Goal: Transaction & Acquisition: Download file/media

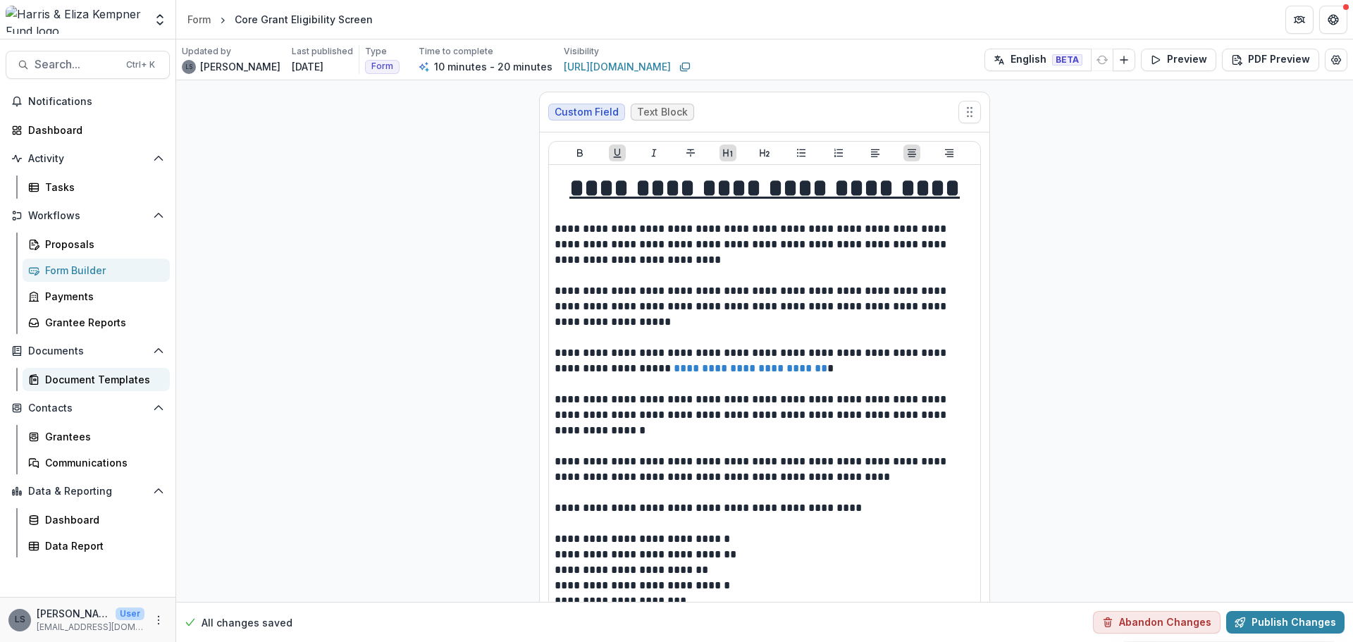
click at [71, 373] on div "Document Templates" at bounding box center [101, 379] width 113 height 15
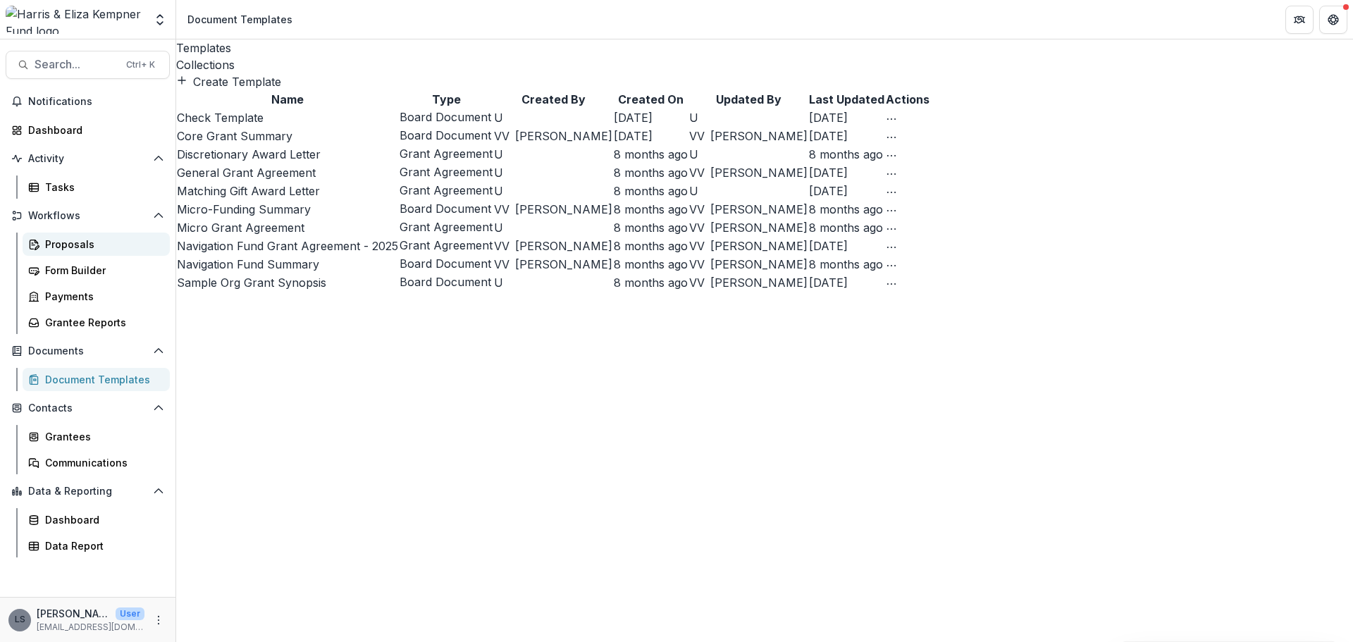
click at [76, 250] on div "Proposals" at bounding box center [101, 244] width 113 height 15
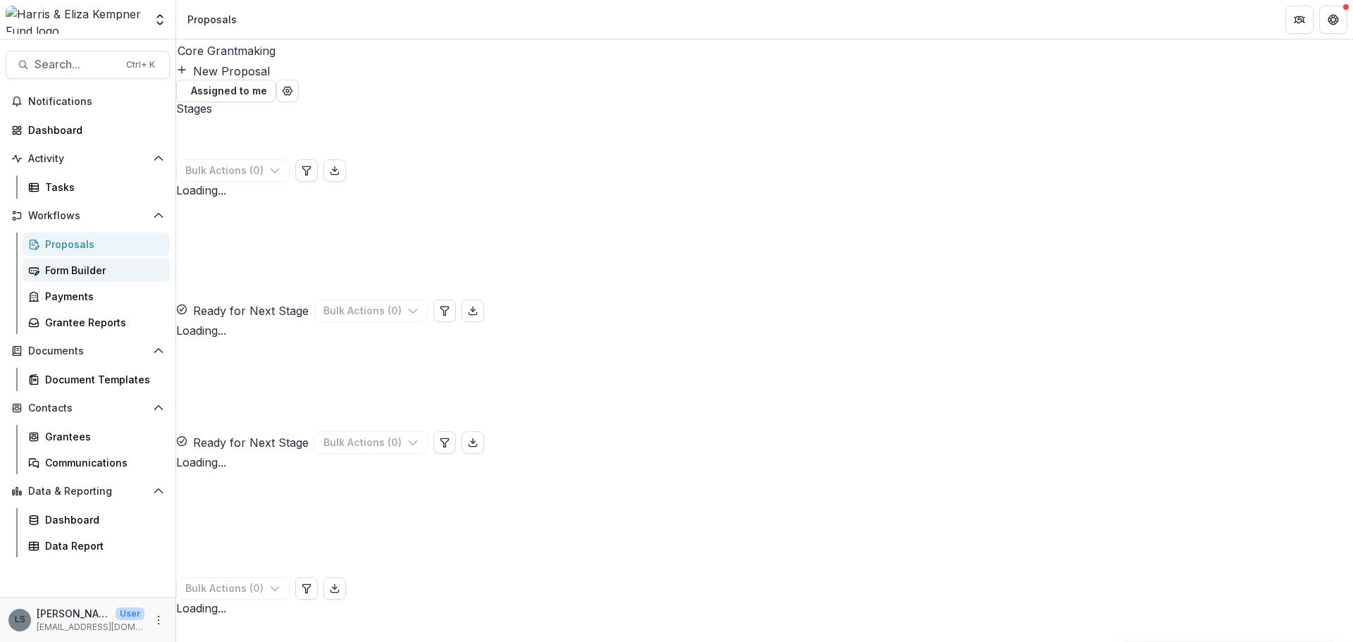
click at [94, 278] on link "Form Builder" at bounding box center [96, 270] width 147 height 23
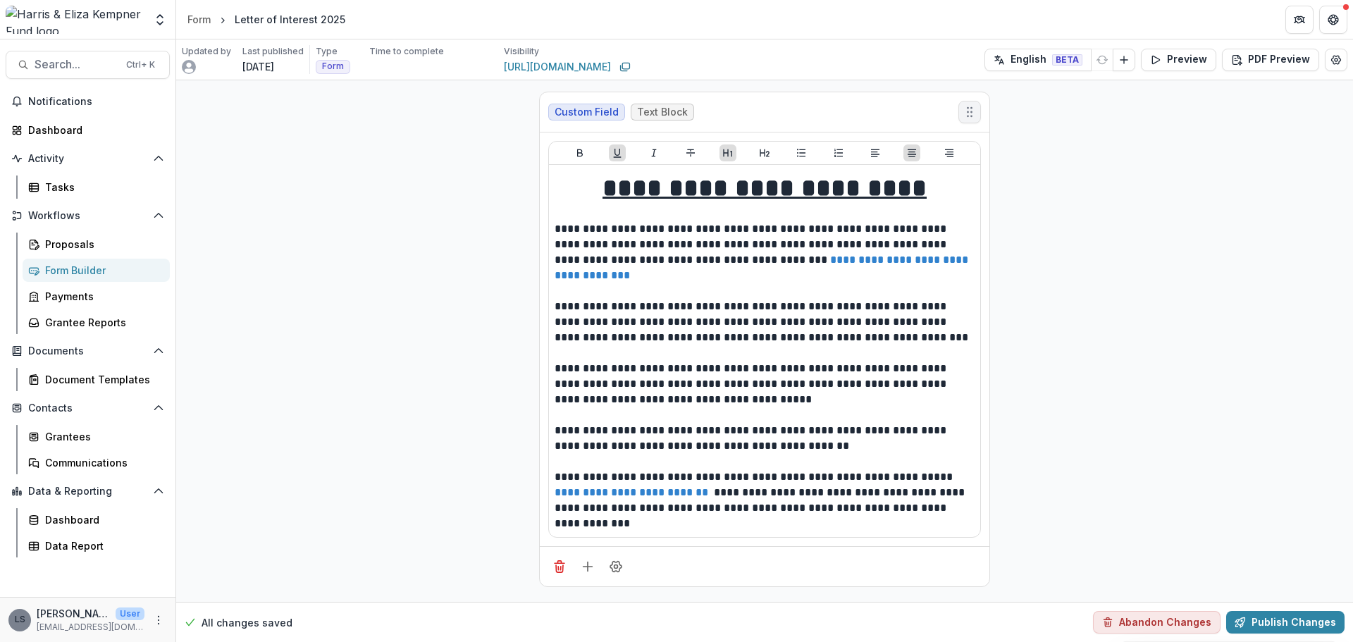
click at [973, 111] on icon "Move field" at bounding box center [970, 112] width 14 height 14
click at [1271, 64] on button "PDF Preview" at bounding box center [1270, 60] width 97 height 23
click at [1196, 116] on p "With Description" at bounding box center [1231, 115] width 82 height 15
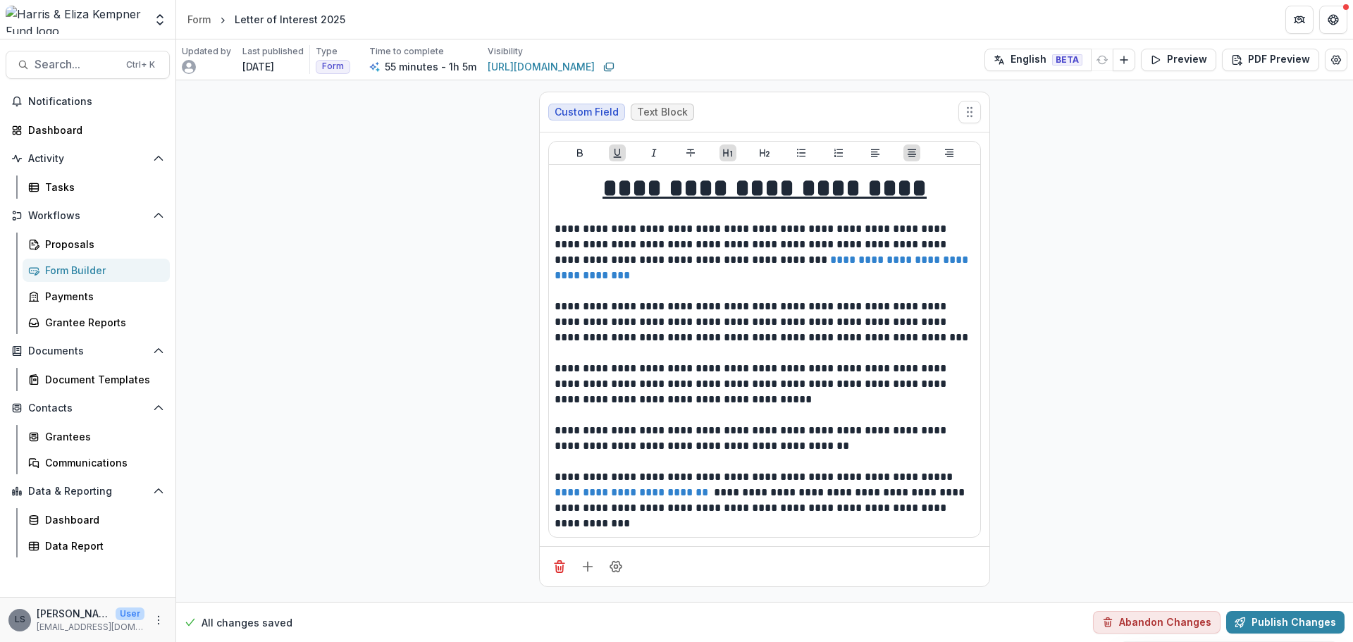
click at [202, 17] on div "Form" at bounding box center [198, 19] width 23 height 15
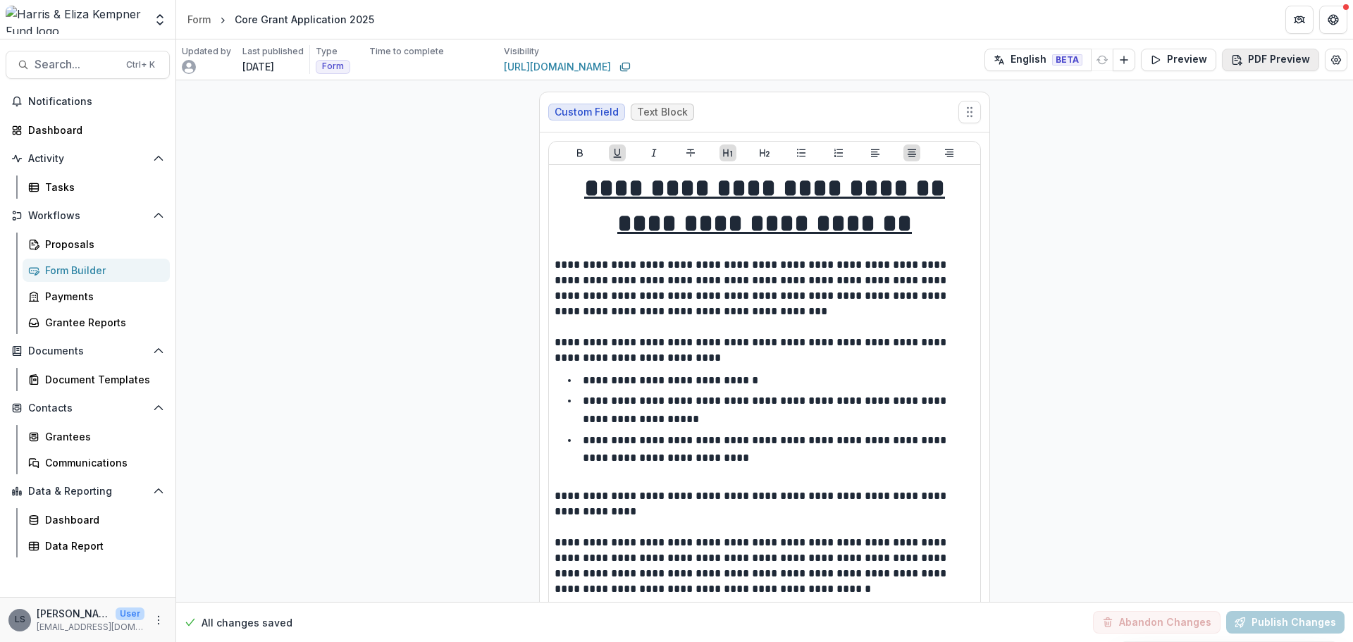
click at [1254, 54] on button "PDF Preview" at bounding box center [1270, 60] width 97 height 23
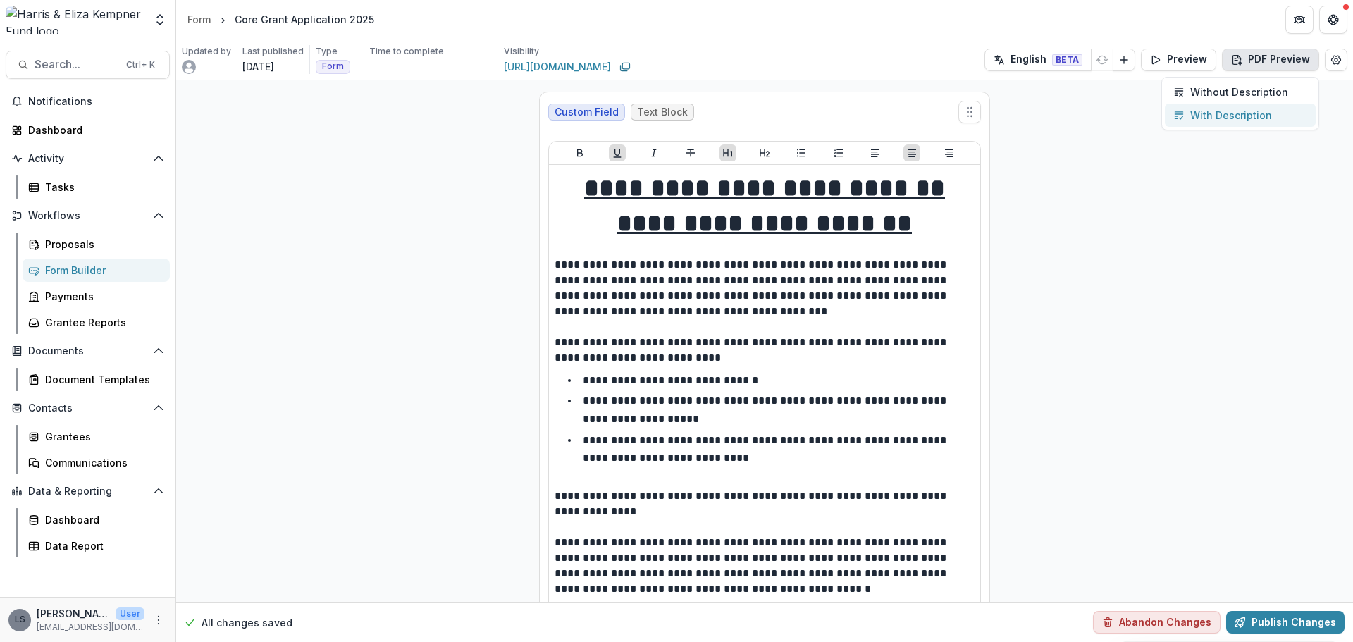
click at [1218, 111] on p "With Description" at bounding box center [1231, 115] width 82 height 15
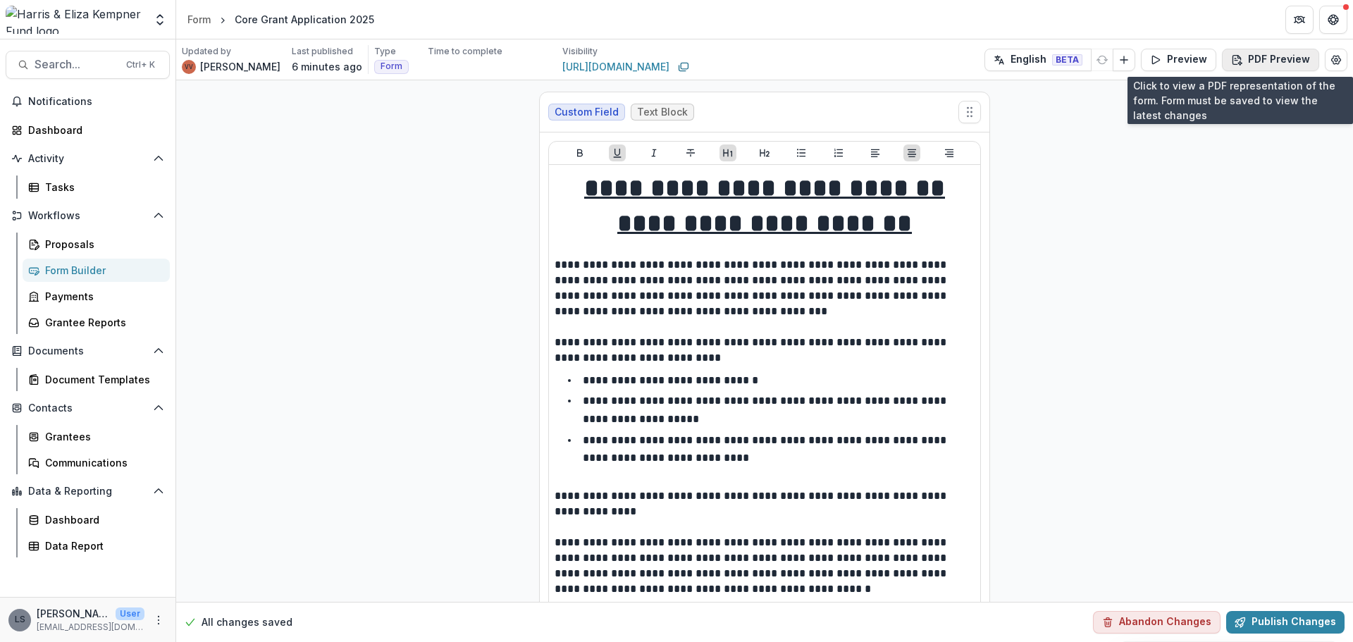
click at [1264, 56] on button "PDF Preview" at bounding box center [1270, 60] width 97 height 23
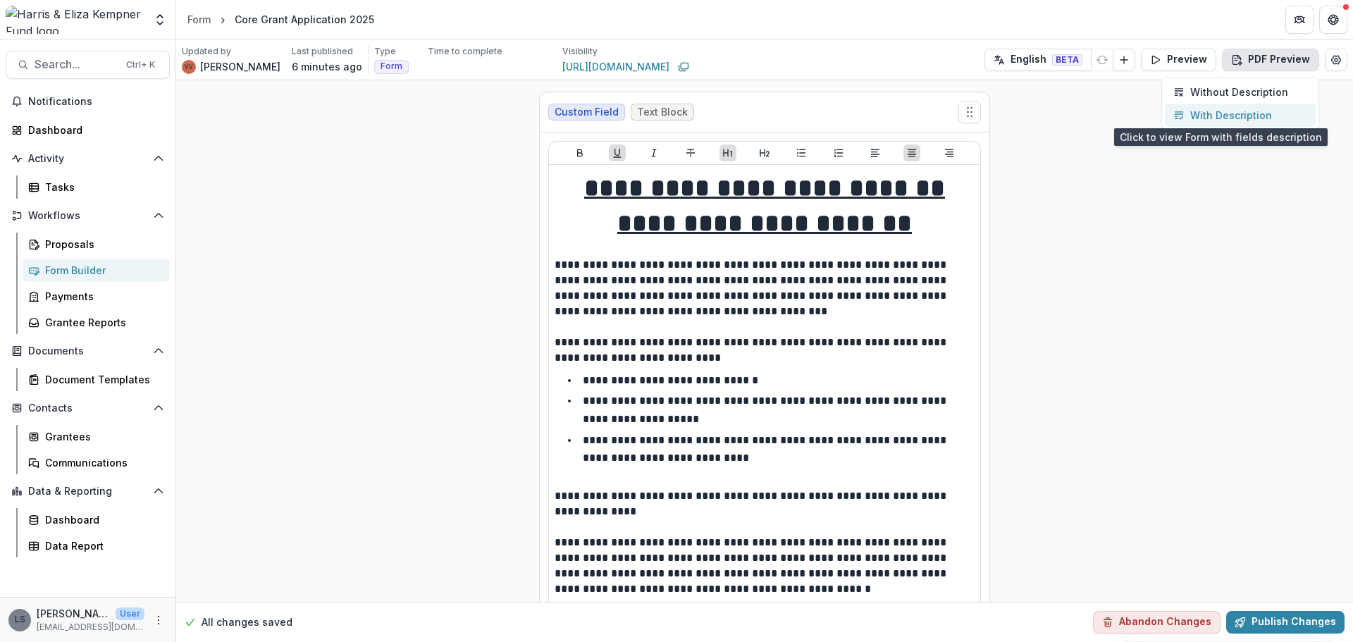
click at [1228, 118] on p "With Description" at bounding box center [1231, 115] width 82 height 15
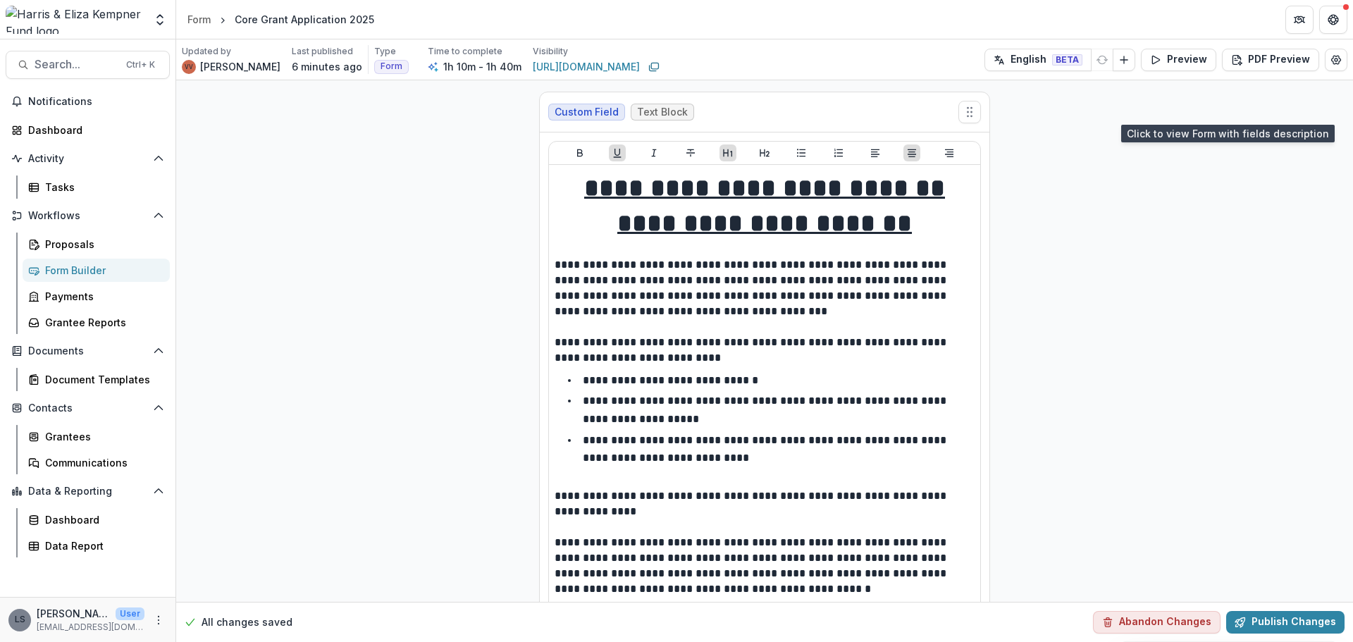
click at [11, 641] on icon "Close" at bounding box center [5, 651] width 11 height 11
